Goal: Information Seeking & Learning: Check status

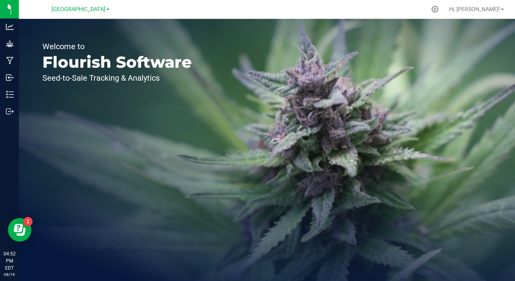
click at [105, 8] on span "[GEOGRAPHIC_DATA]" at bounding box center [78, 9] width 54 height 7
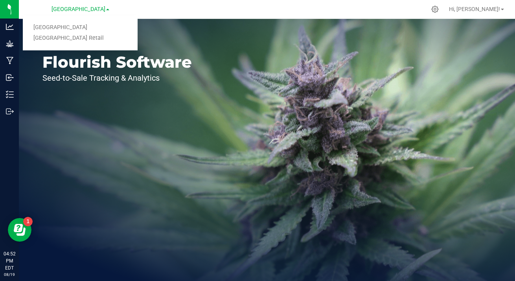
click at [84, 38] on link "[GEOGRAPHIC_DATA] Retail" at bounding box center [80, 38] width 115 height 11
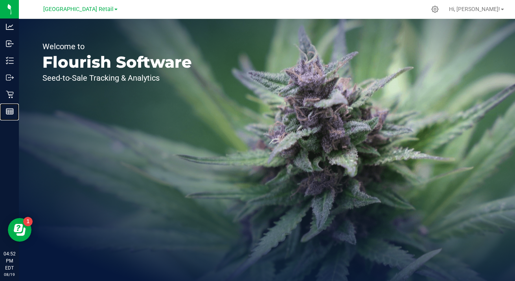
click at [7, 116] on div "Reports" at bounding box center [10, 111] width 17 height 16
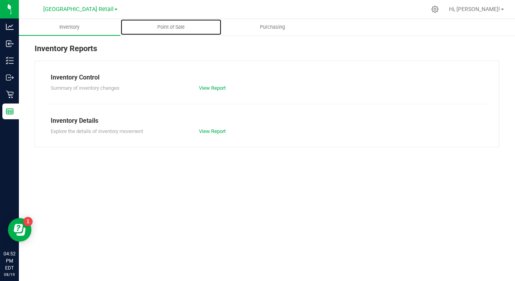
click at [175, 24] on span "Point of Sale" at bounding box center [171, 27] width 49 height 7
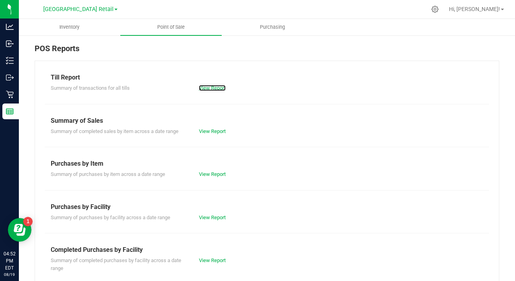
click at [217, 88] on link "View Report" at bounding box center [212, 88] width 27 height 6
